Goal: Navigation & Orientation: Find specific page/section

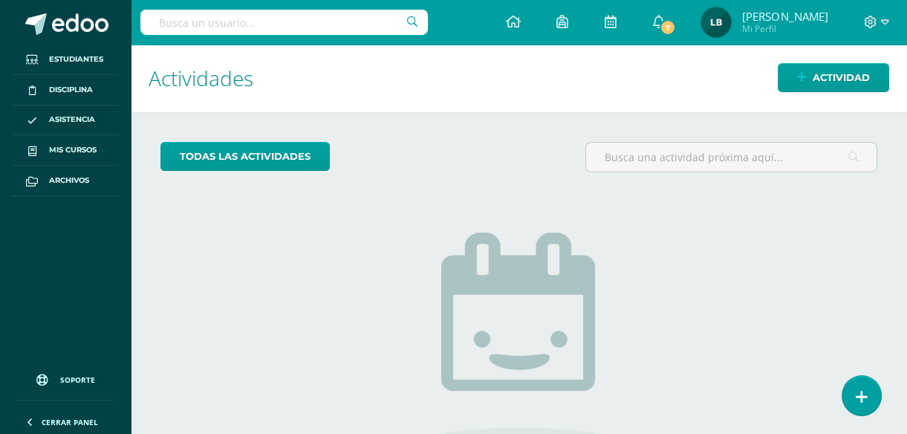
click at [683, 22] on link "7" at bounding box center [659, 22] width 48 height 45
click at [459, 14] on div "Configuración Cerrar sesión Lisbeth Mabel Mi Perfil 7 0 Mis accesos directos Ce…" at bounding box center [519, 22] width 776 height 45
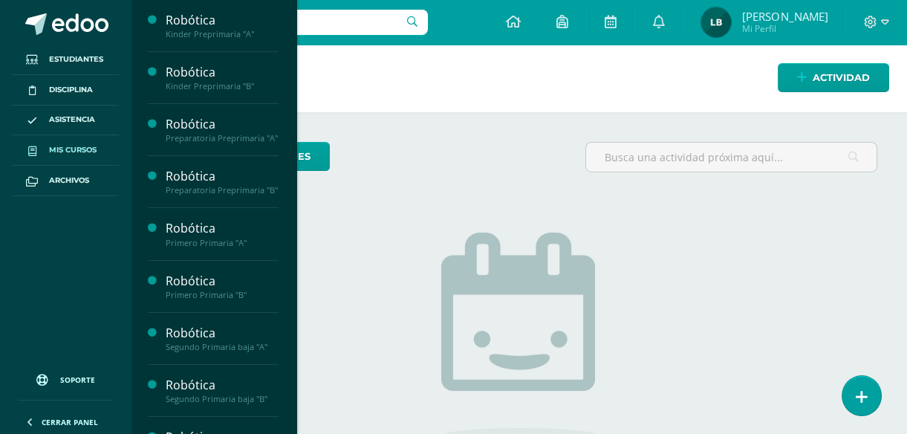
click at [58, 158] on link "Mis cursos" at bounding box center [65, 150] width 107 height 30
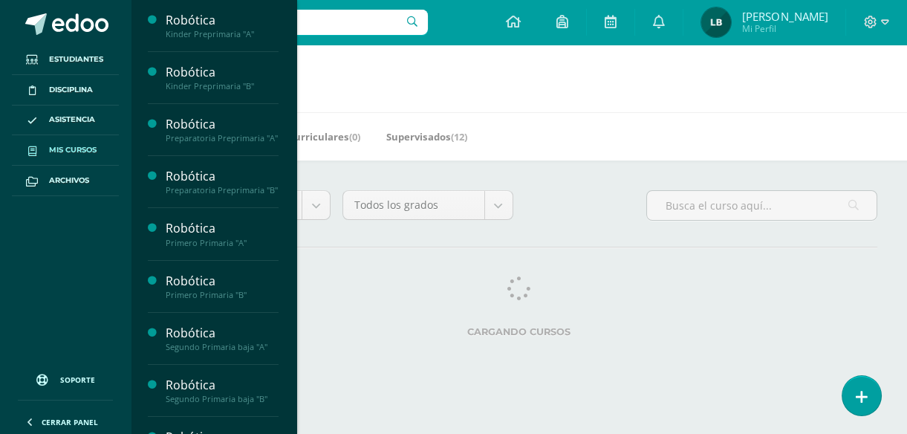
click at [906, 340] on div "Todos los niveles Todos los niveles Preprimaria Bach. Dibujo Básico Bach. CCLL …" at bounding box center [519, 266] width 776 height 212
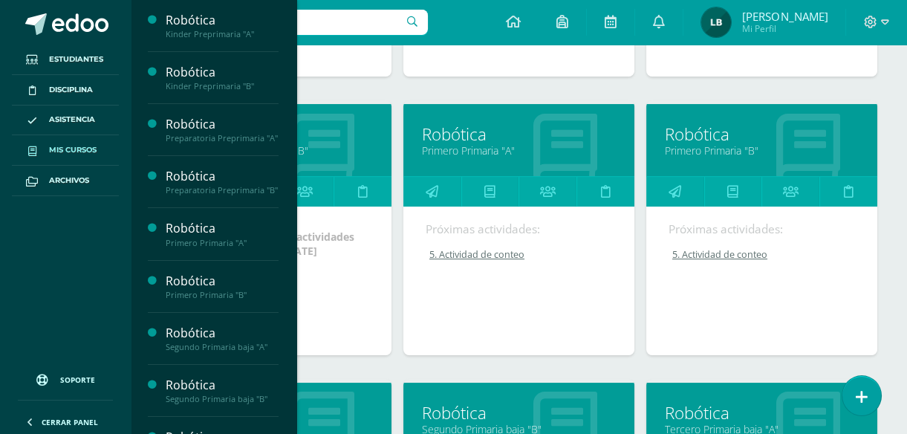
scroll to position [710, 0]
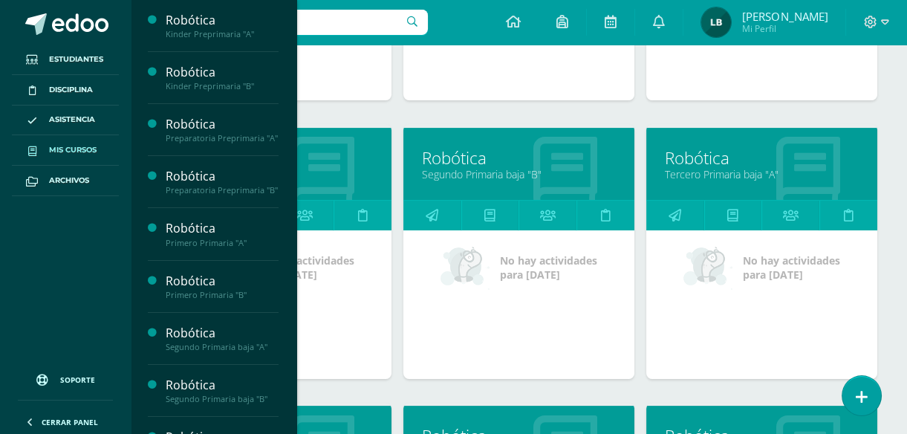
click at [319, 163] on link "Robótica" at bounding box center [276, 157] width 194 height 23
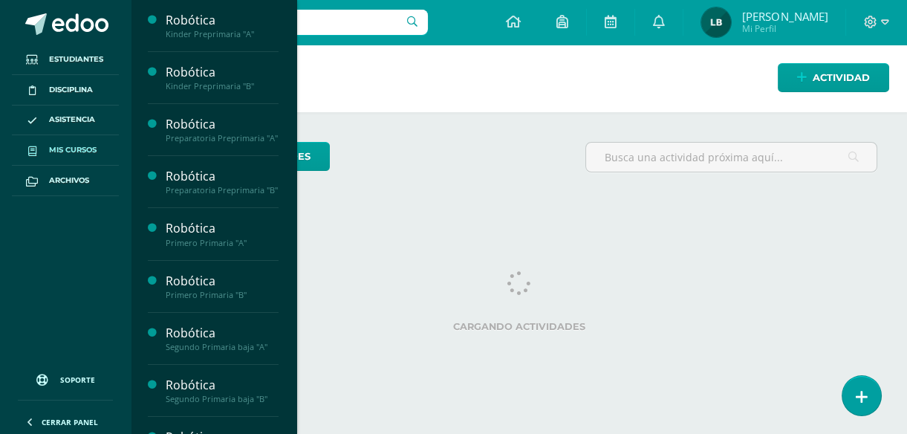
click at [59, 155] on span "Mis cursos" at bounding box center [73, 150] width 48 height 12
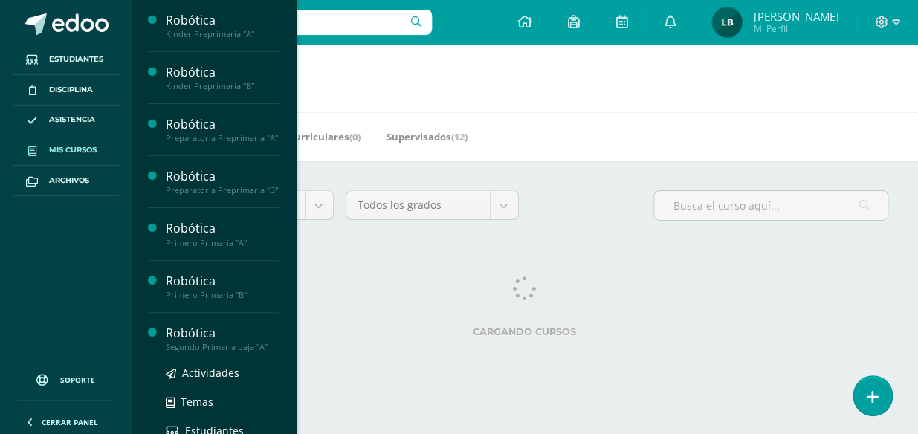
click at [251, 342] on div "Robótica" at bounding box center [222, 333] width 113 height 17
